Goal: Transaction & Acquisition: Purchase product/service

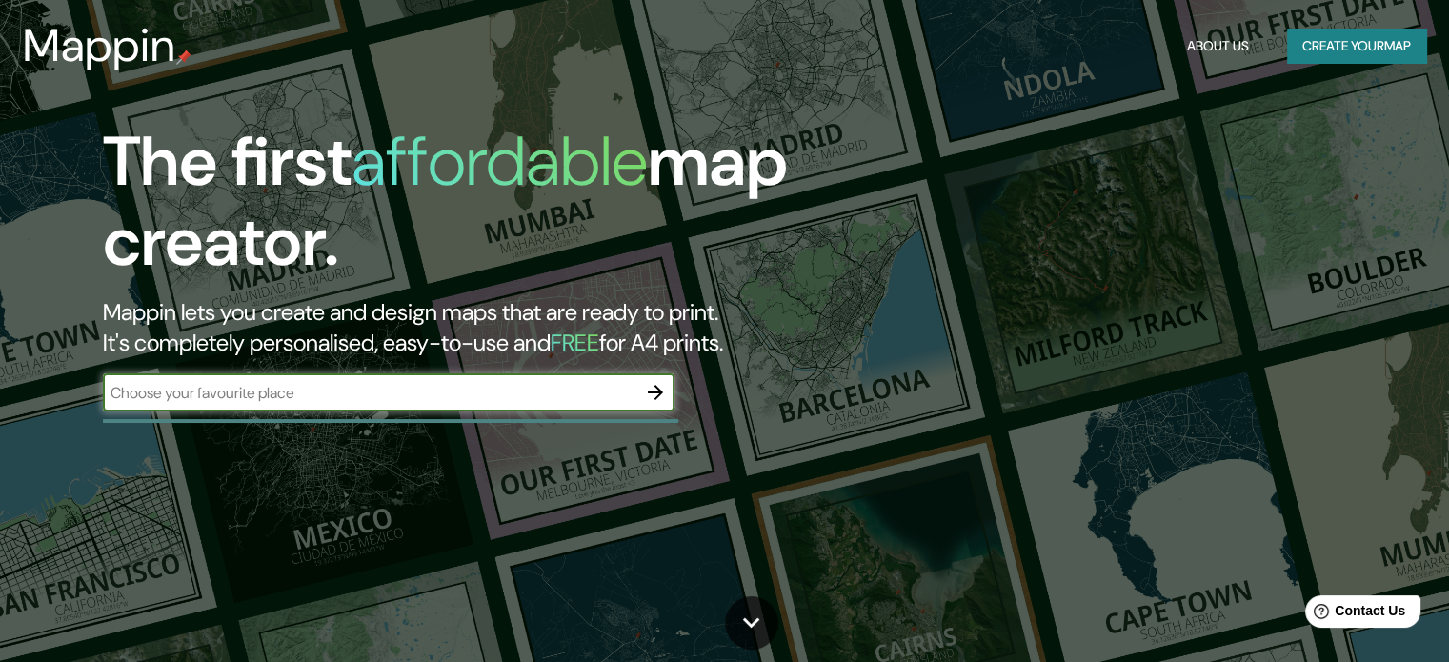
click at [338, 401] on input "text" at bounding box center [370, 393] width 534 height 22
type input "lima"
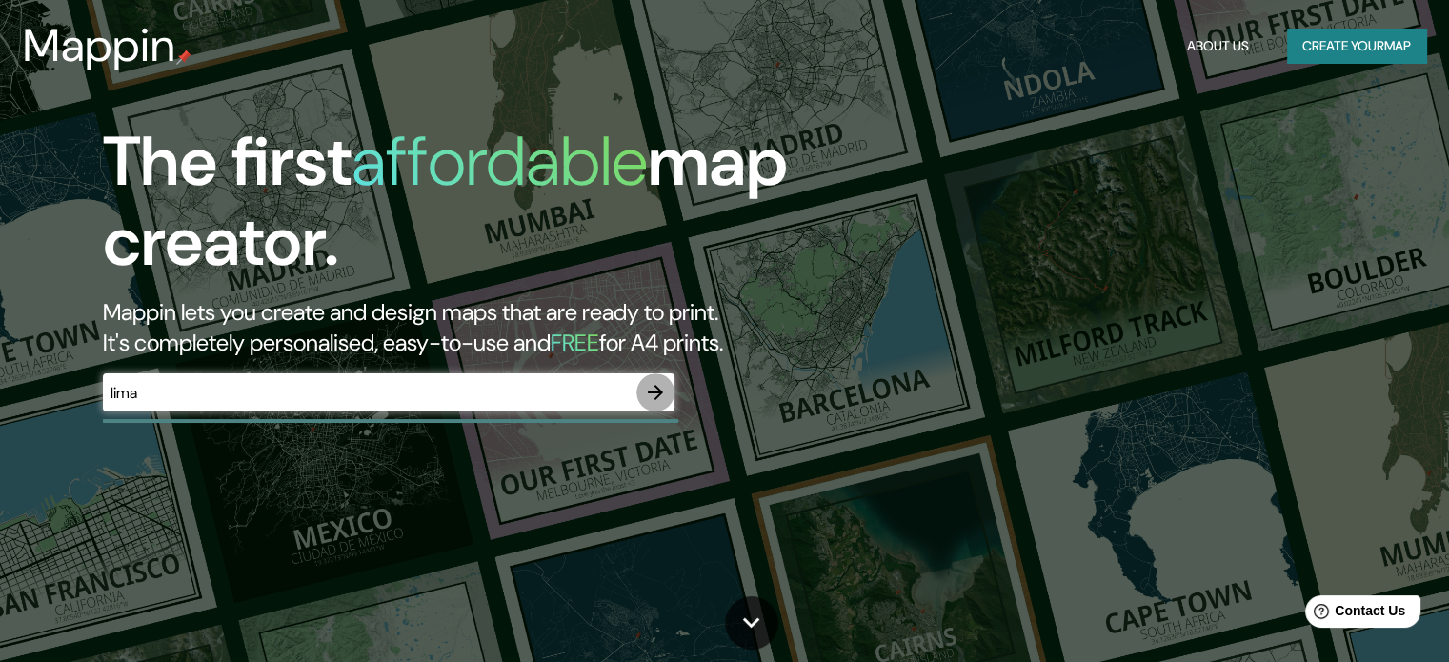
click at [648, 396] on icon "button" at bounding box center [655, 392] width 23 height 23
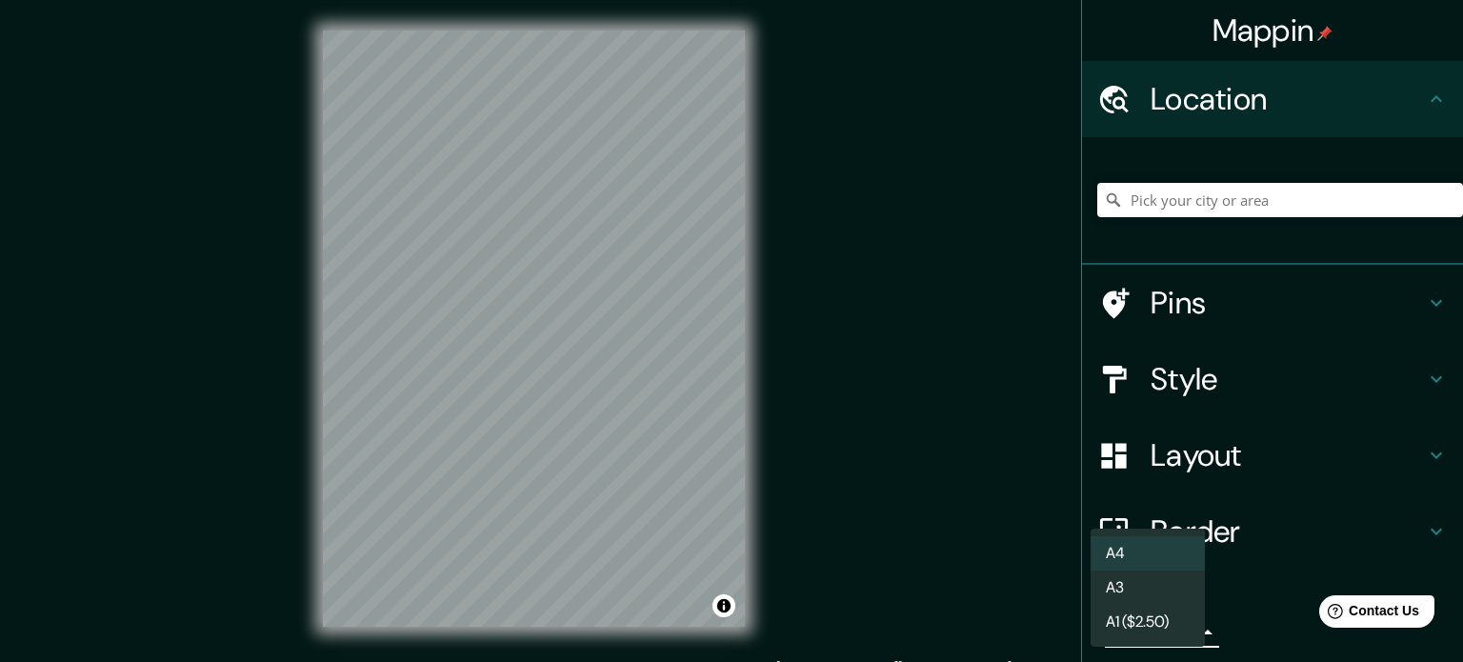
click at [1143, 631] on body "Mappin Location Pins Style Layout Border Choose a border. Hint : you can make l…" at bounding box center [731, 331] width 1463 height 662
click at [880, 526] on div at bounding box center [731, 331] width 1463 height 662
click at [1138, 616] on body "Mappin Location Pins Style Layout Border Choose a border. Hint : you can make l…" at bounding box center [731, 331] width 1463 height 662
click at [944, 536] on div at bounding box center [731, 331] width 1463 height 662
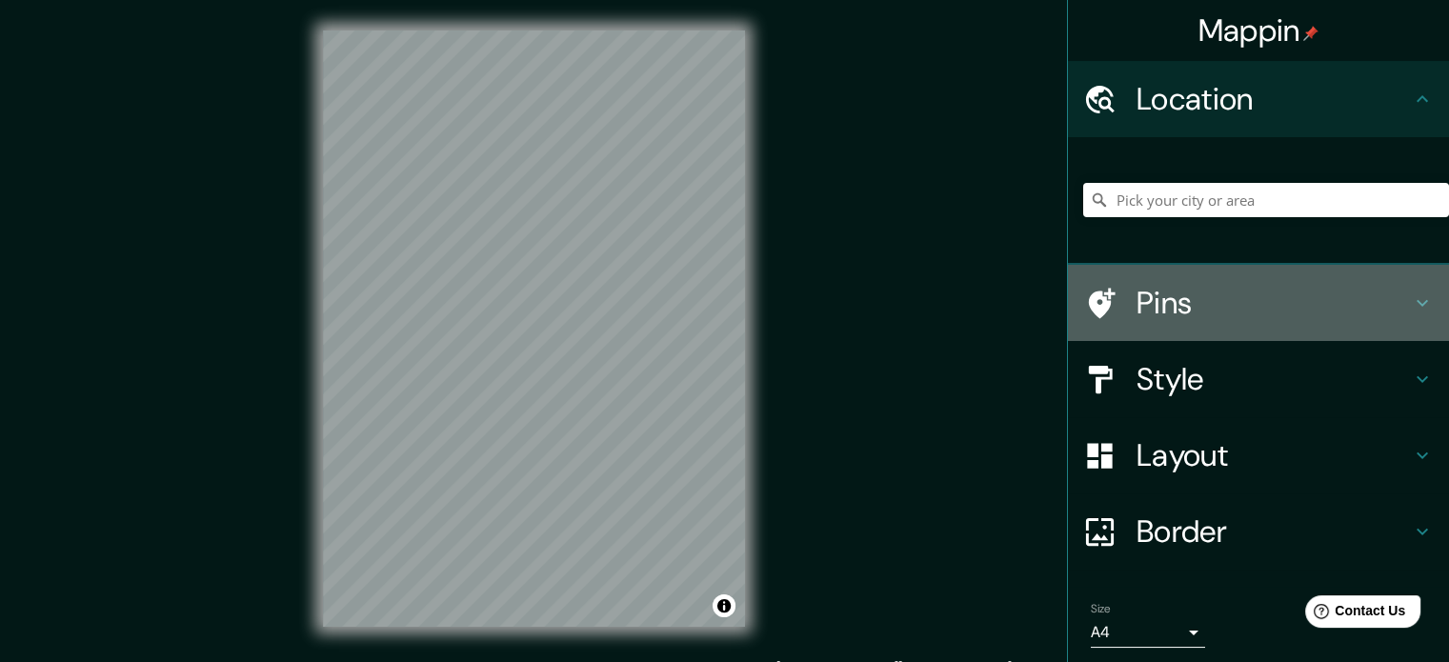
click at [1110, 289] on div at bounding box center [1109, 303] width 53 height 33
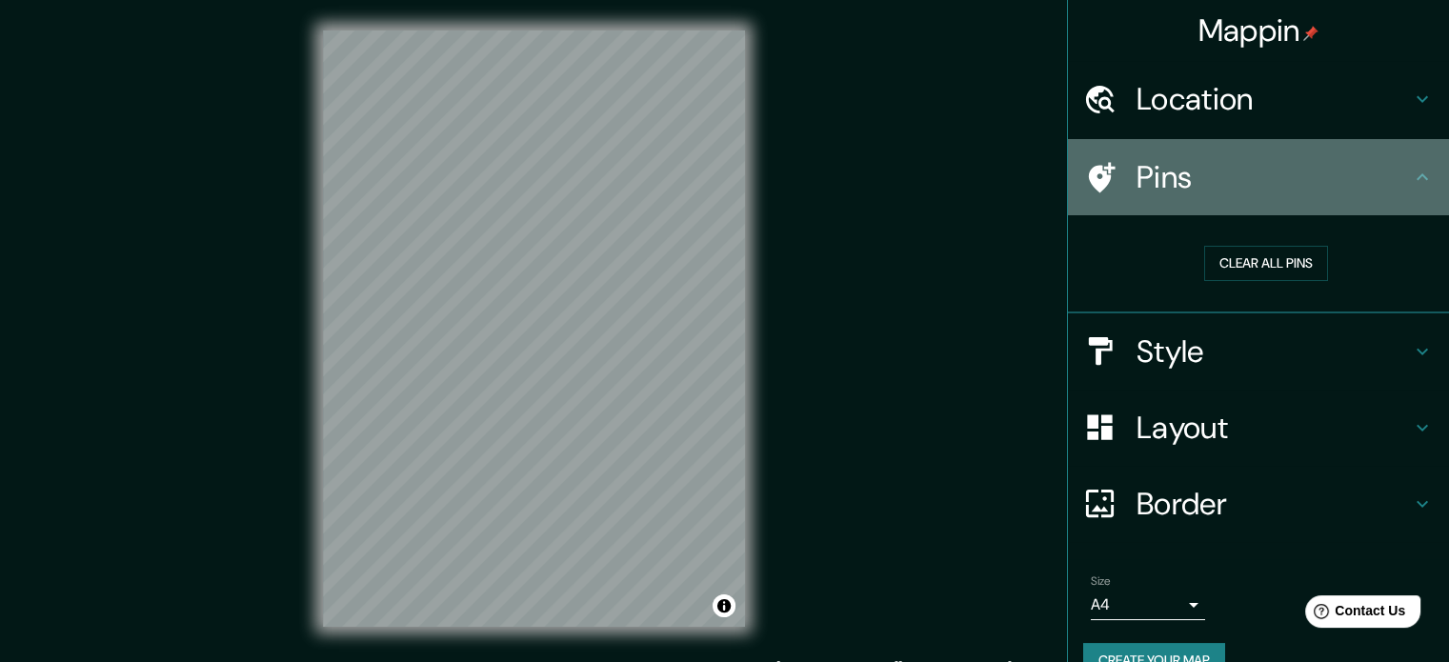
click at [1359, 176] on h4 "Pins" at bounding box center [1274, 177] width 274 height 38
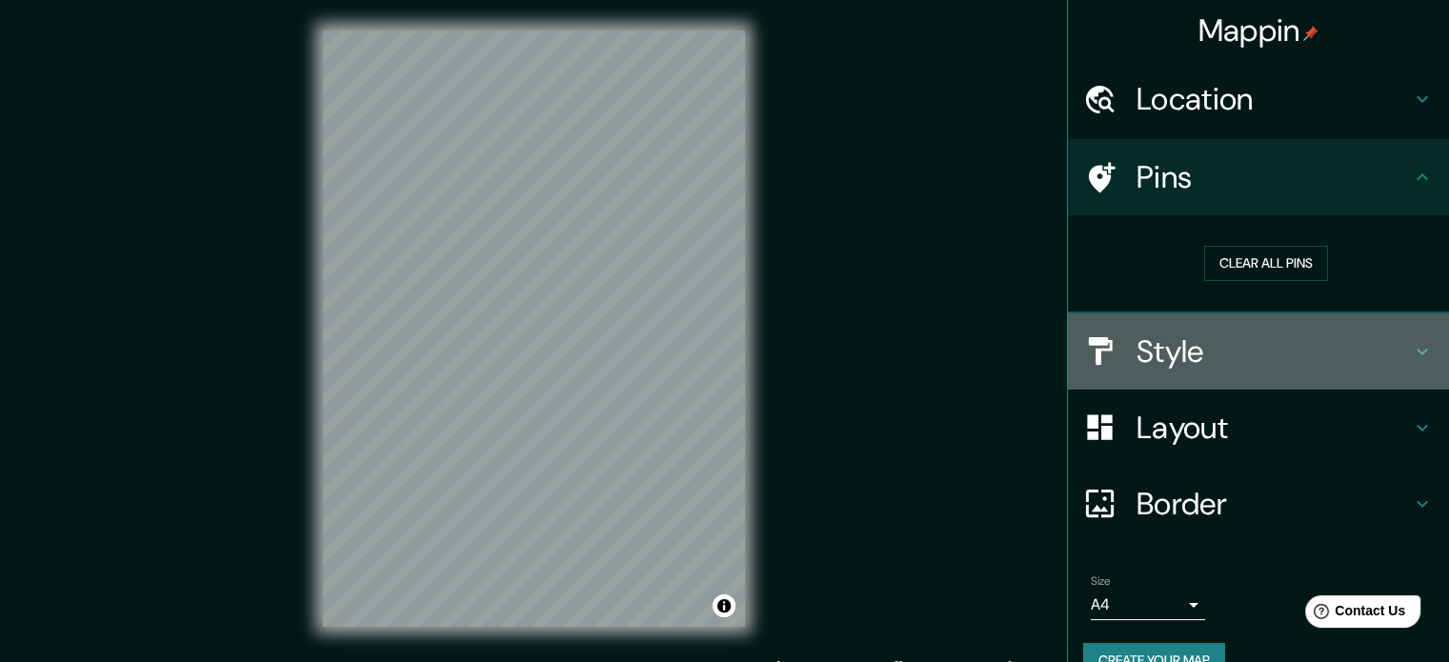
click at [1219, 349] on h4 "Style" at bounding box center [1274, 351] width 274 height 38
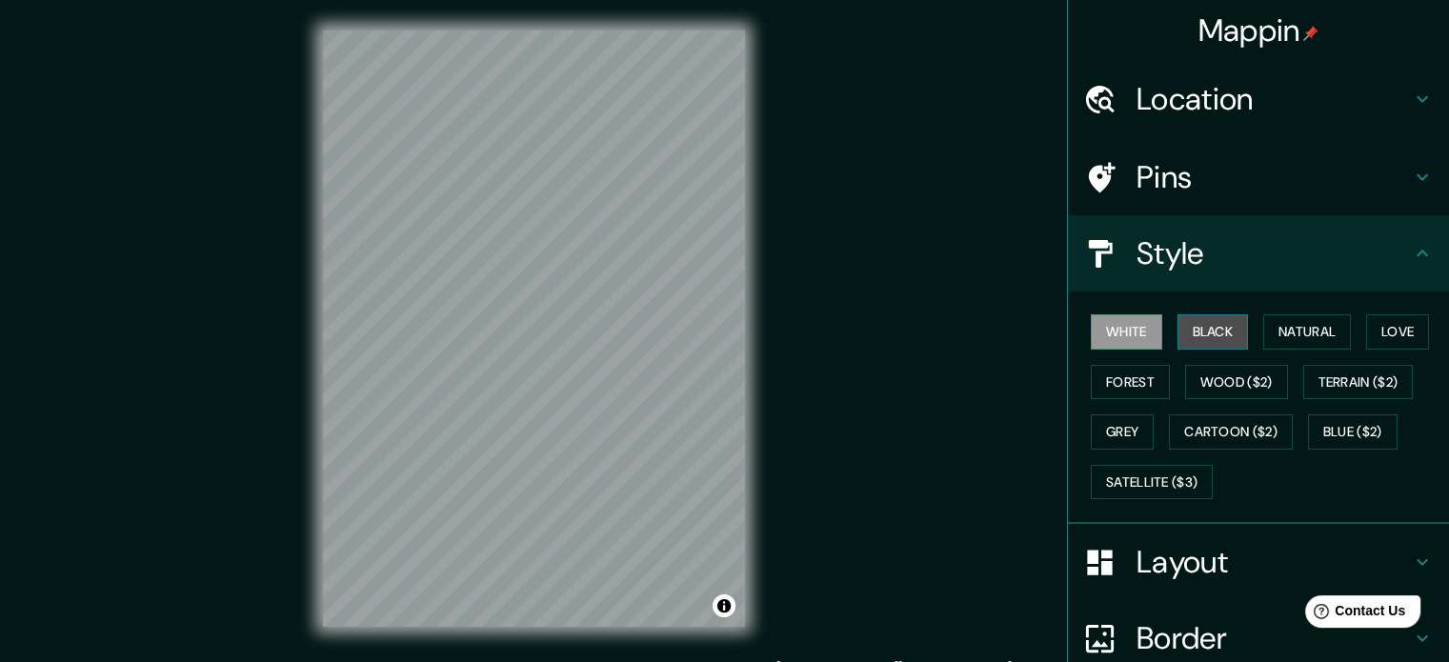
click at [1222, 332] on button "Black" at bounding box center [1213, 331] width 71 height 35
